Goal: Navigation & Orientation: Find specific page/section

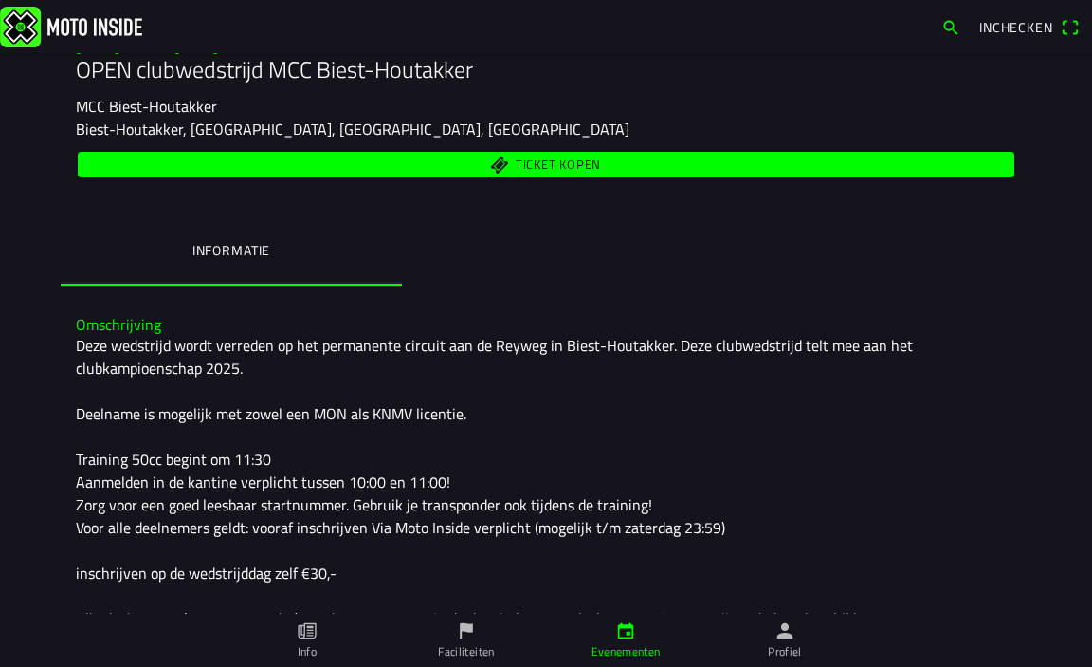
scroll to position [577, 0]
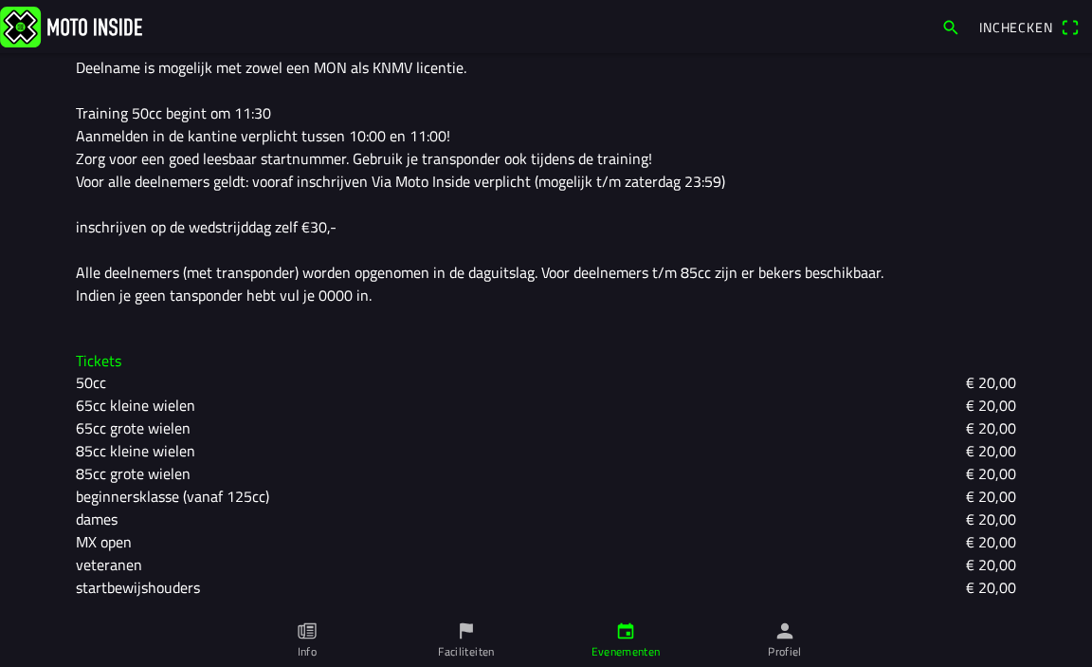
click at [1019, 29] on span "Inchecken" at bounding box center [1017, 27] width 74 height 20
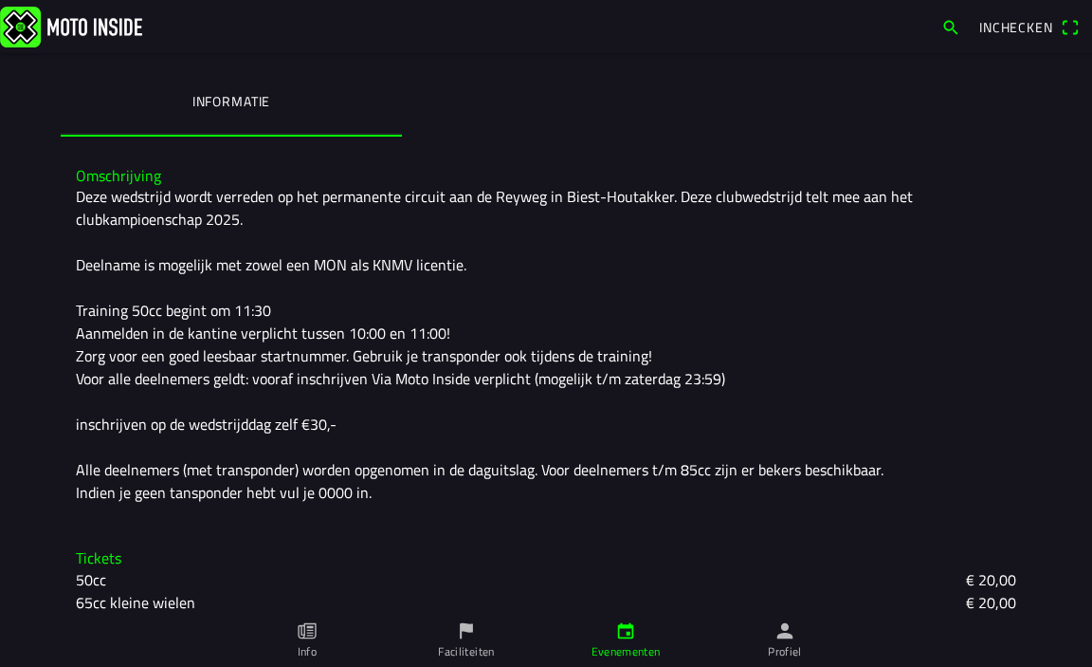
scroll to position [569, 0]
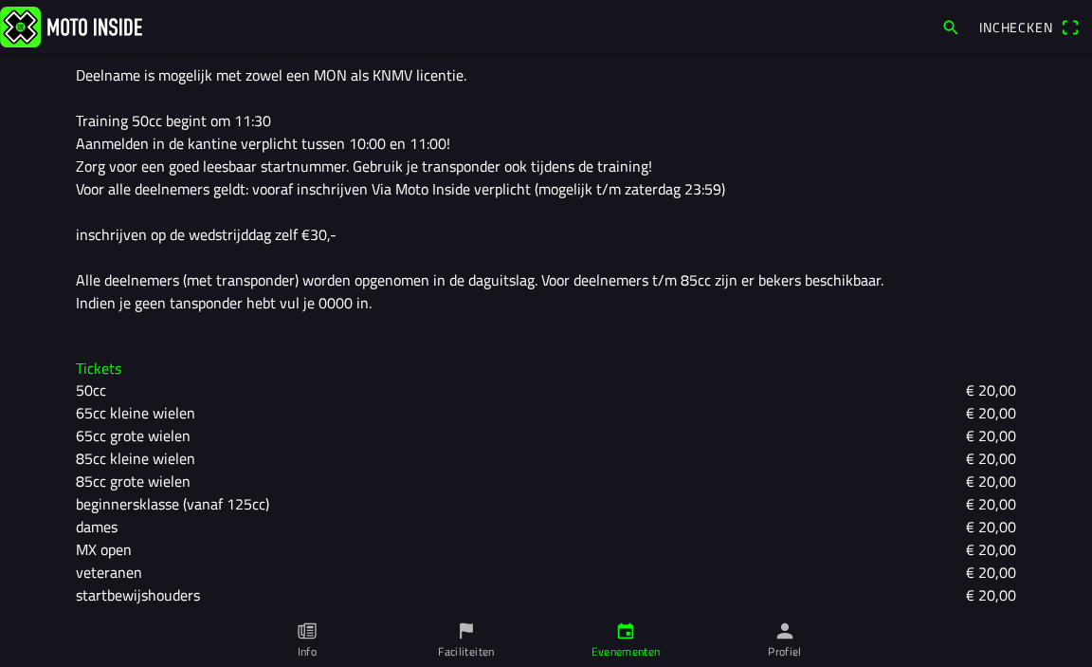
click at [787, 640] on icon "person" at bounding box center [785, 630] width 21 height 21
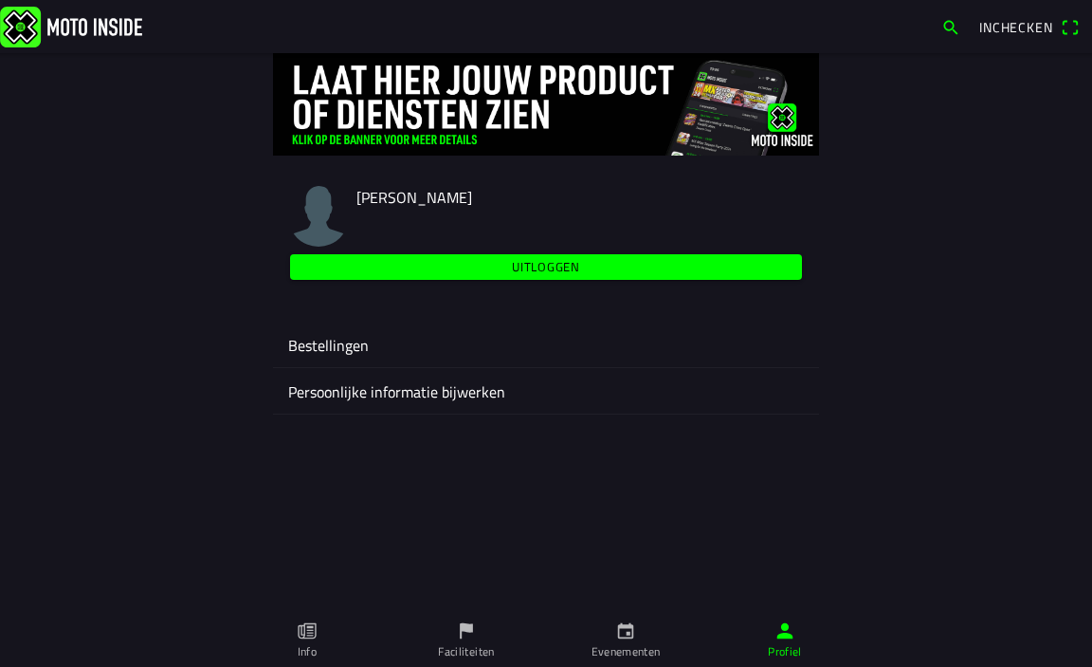
click at [320, 339] on ion-label "Bestellingen" at bounding box center [546, 345] width 516 height 23
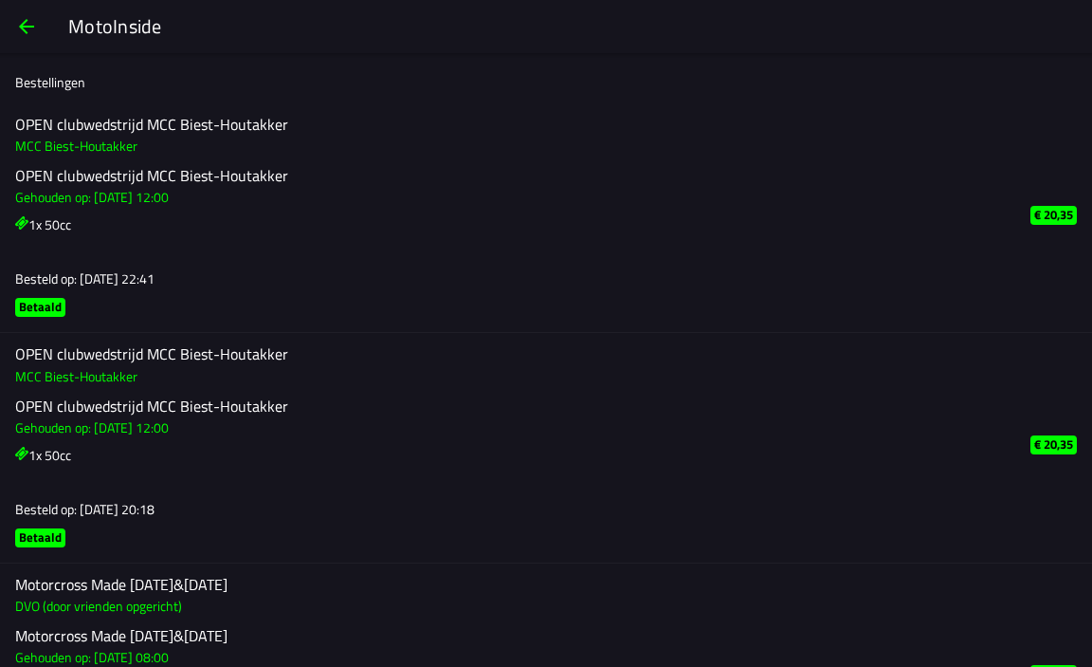
click at [31, 32] on span "button" at bounding box center [26, 27] width 23 height 46
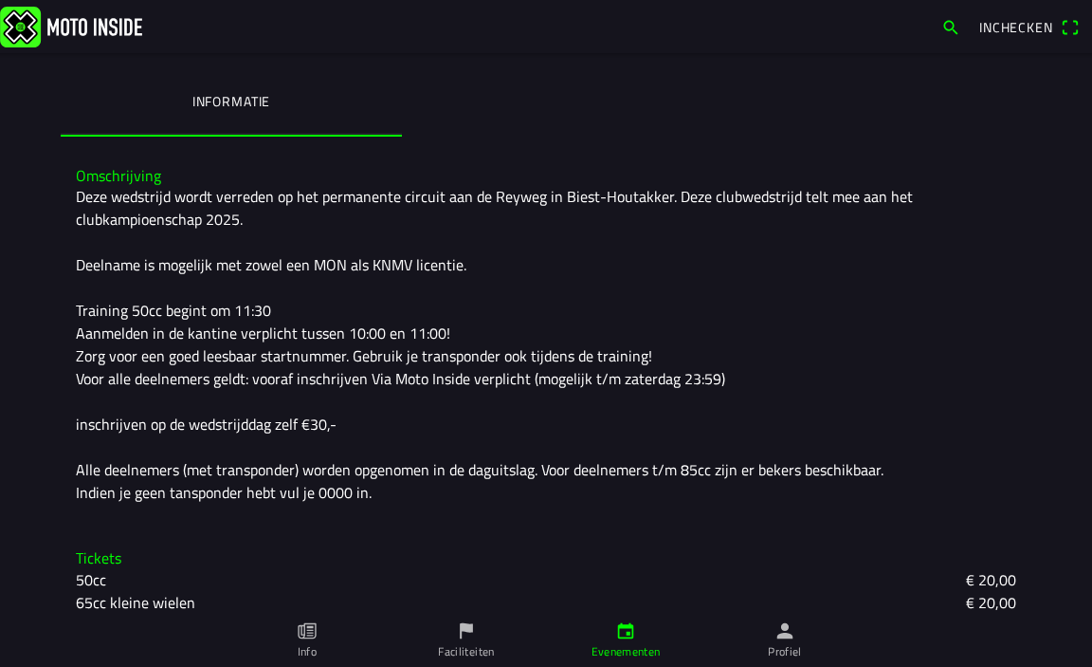
scroll to position [569, 0]
